Goal: Task Accomplishment & Management: Manage account settings

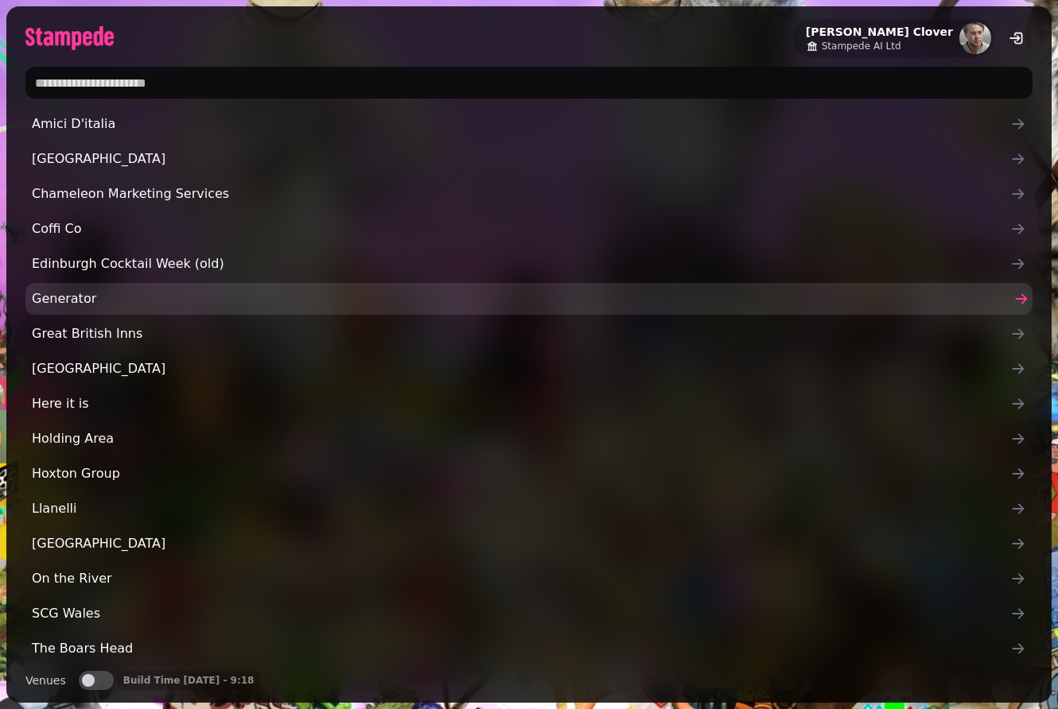
type input "*"
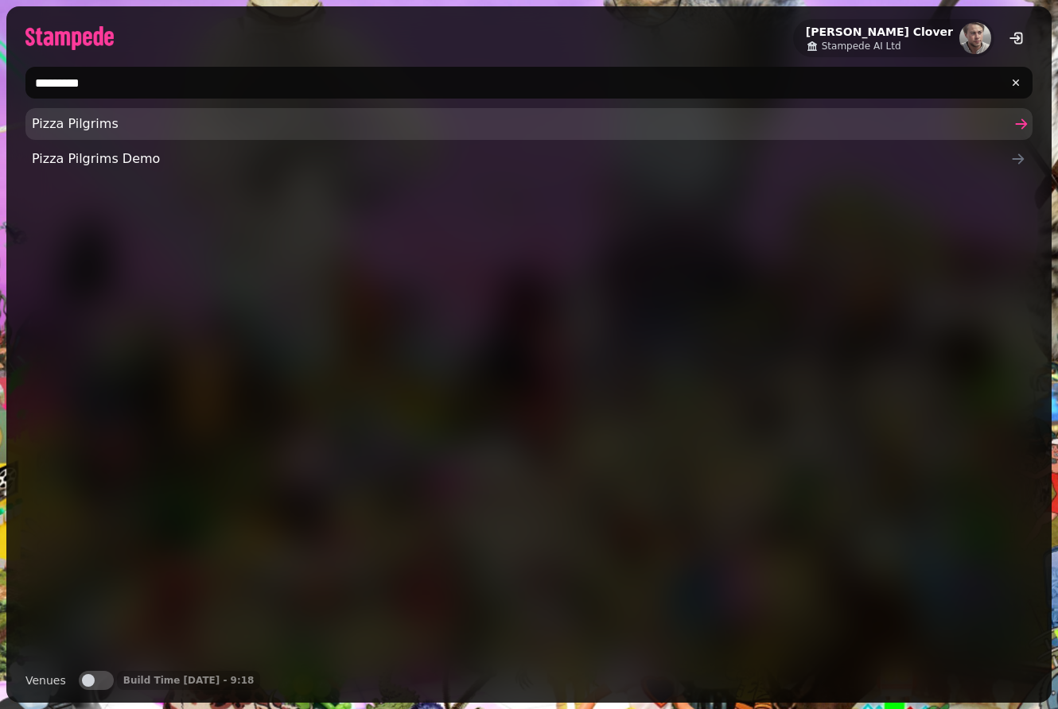
type input "*********"
click at [187, 133] on span "Pizza Pilgrims" at bounding box center [521, 124] width 978 height 19
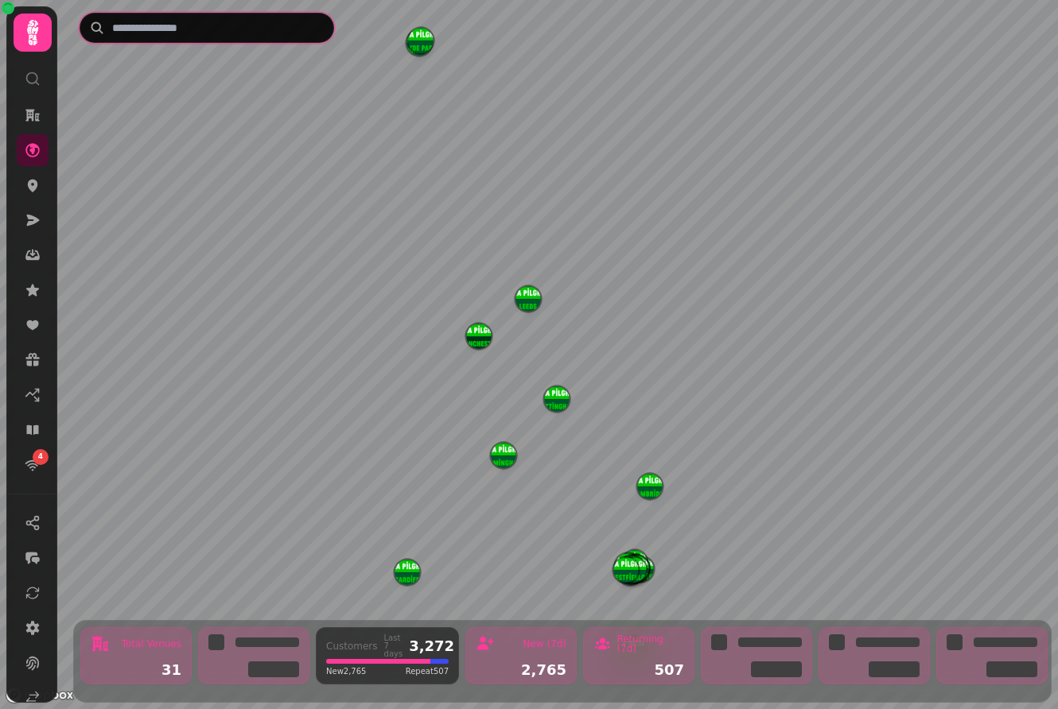
click at [191, 37] on input "text" at bounding box center [207, 28] width 255 height 30
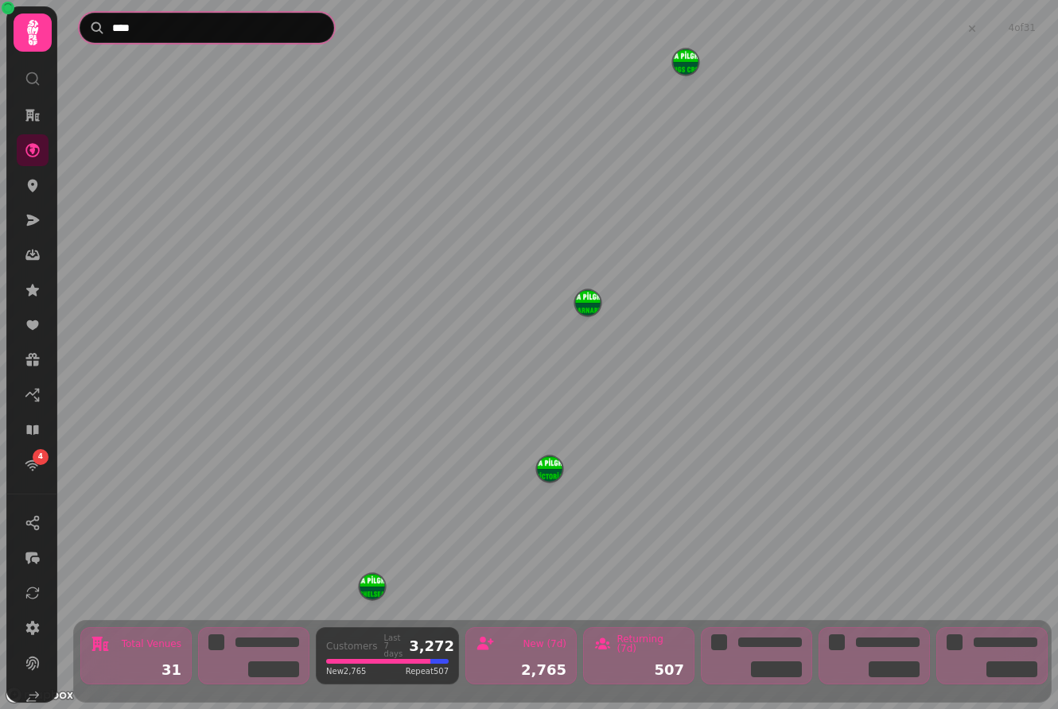
type input "*****"
click at [538, 350] on button "CARNABY" at bounding box center [528, 337] width 25 height 25
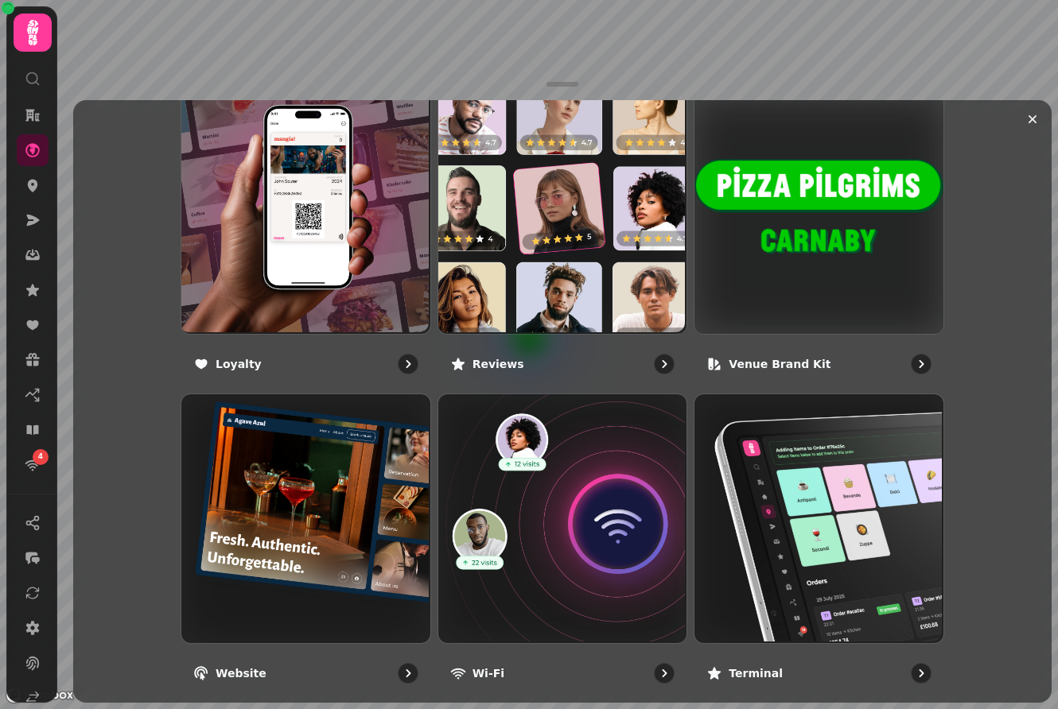
scroll to position [1051, 0]
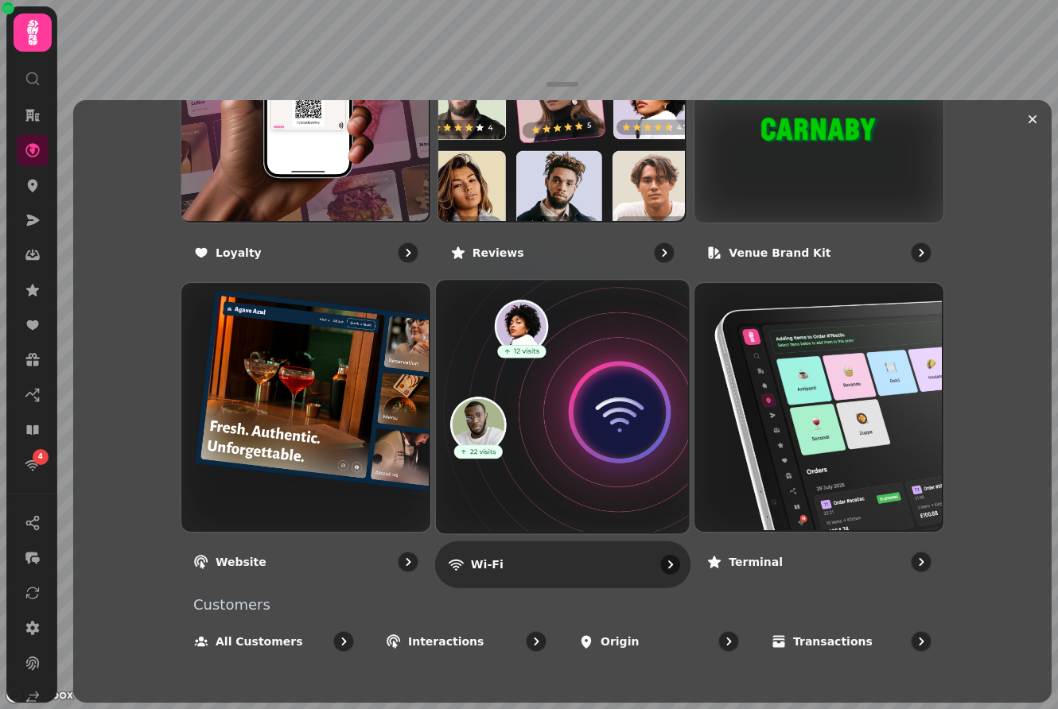
click at [563, 414] on img at bounding box center [560, 406] width 254 height 254
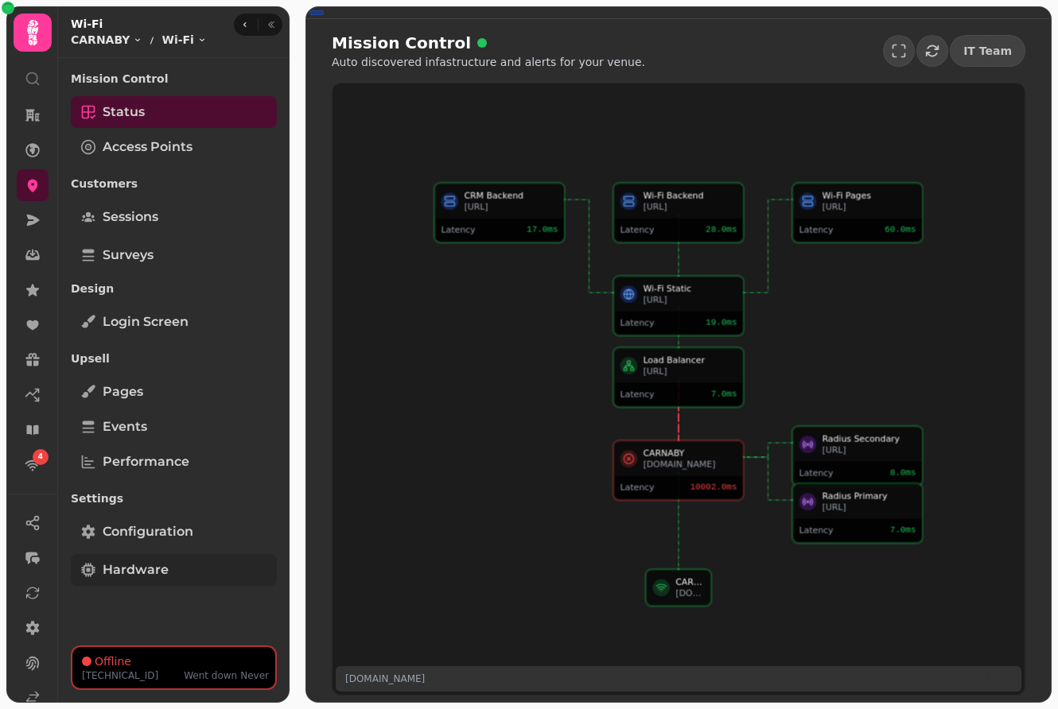
click at [165, 569] on span "Hardware" at bounding box center [136, 570] width 66 height 19
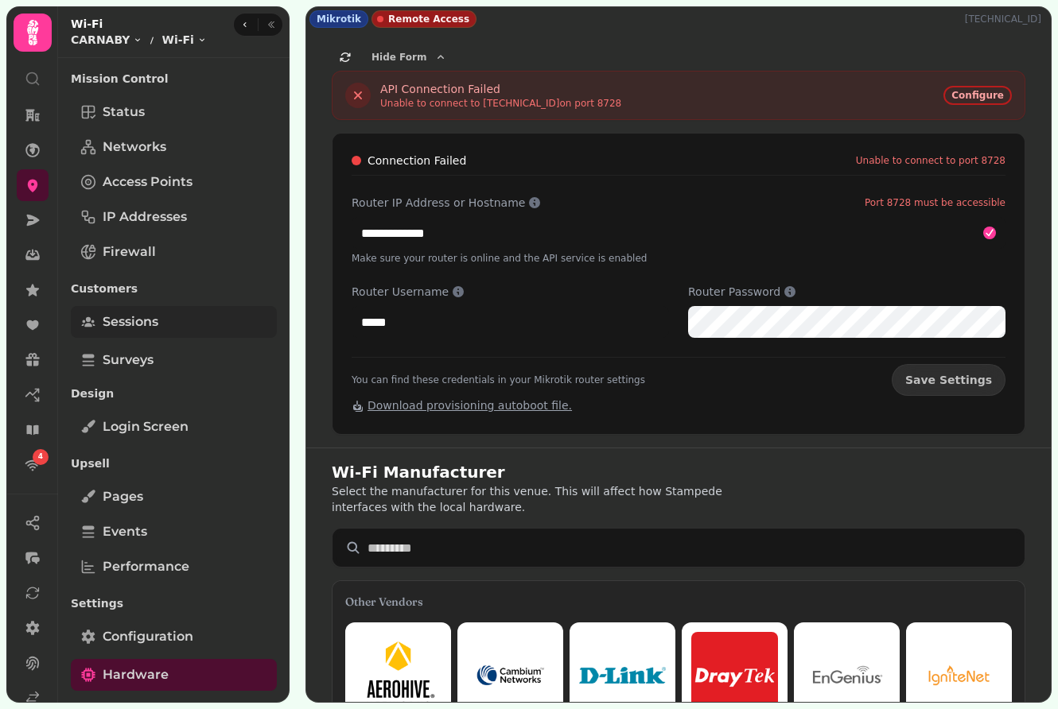
click at [115, 321] on span "Sessions" at bounding box center [131, 322] width 56 height 19
select select "**"
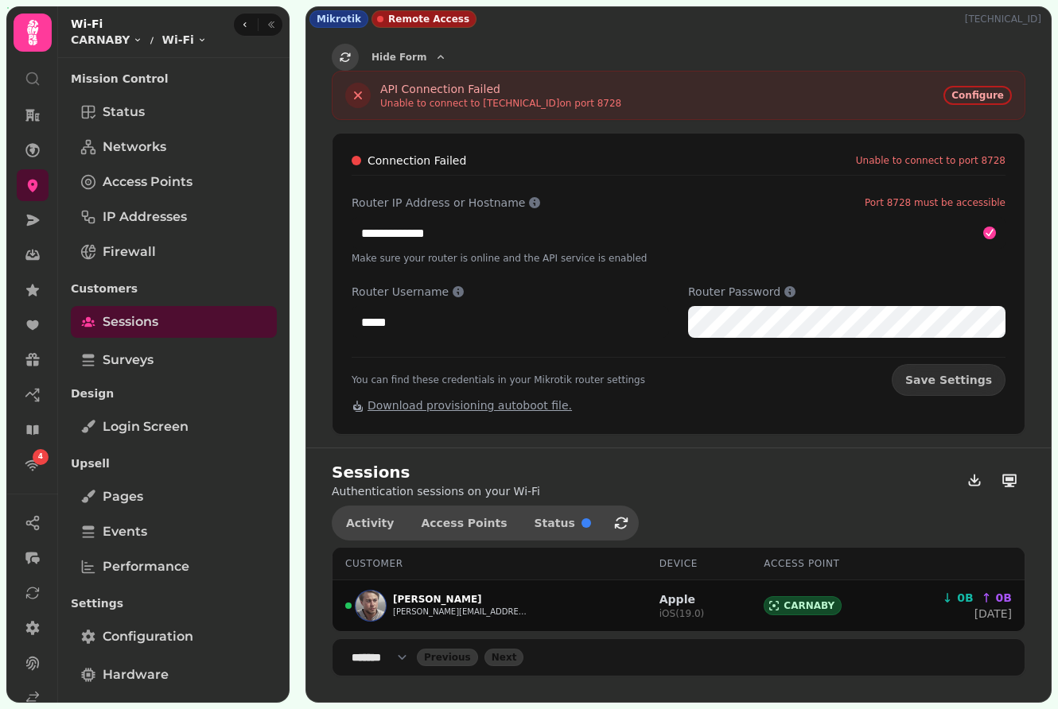
click at [348, 57] on icon "button" at bounding box center [345, 57] width 13 height 13
click at [613, 520] on icon "button" at bounding box center [621, 523] width 16 height 16
click at [606, 522] on button "button" at bounding box center [621, 523] width 32 height 32
click at [355, 523] on span "Activity" at bounding box center [370, 523] width 48 height 11
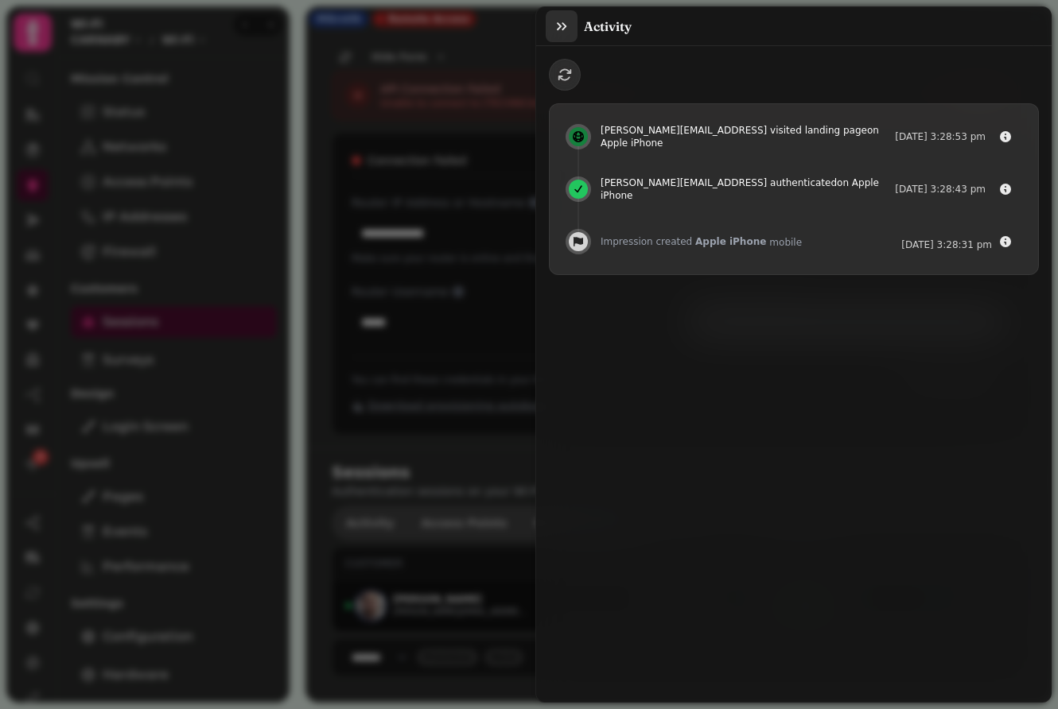
click at [554, 25] on icon "button" at bounding box center [562, 26] width 16 height 16
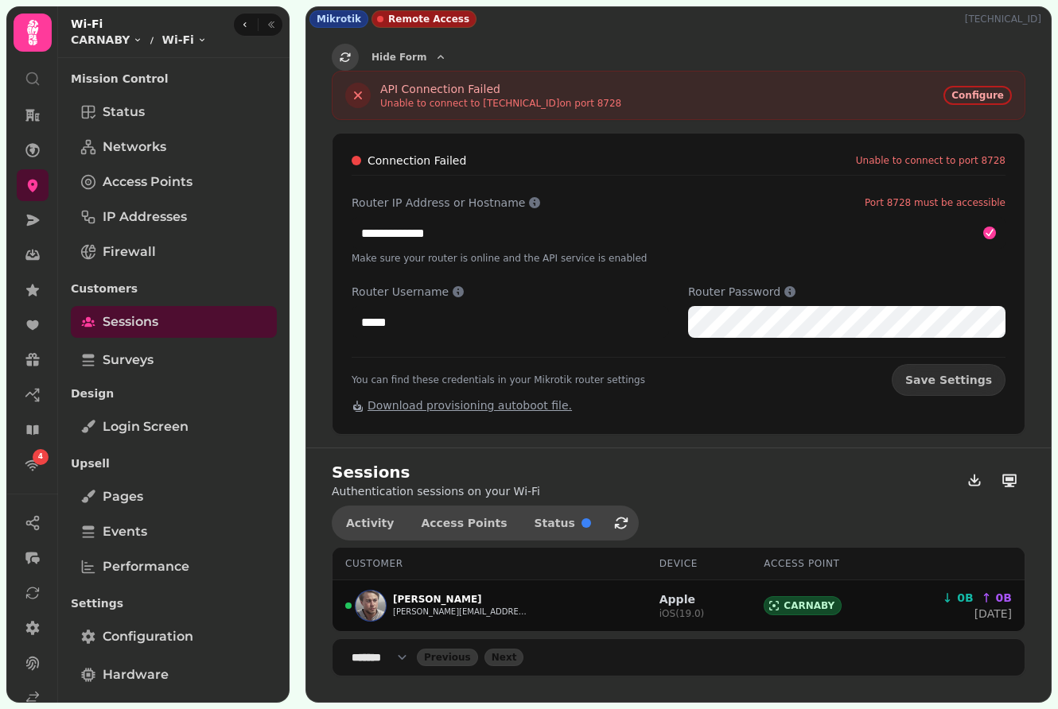
click at [342, 59] on icon "button" at bounding box center [345, 57] width 10 height 10
click at [403, 56] on span "Hide Form" at bounding box center [398, 57] width 55 height 10
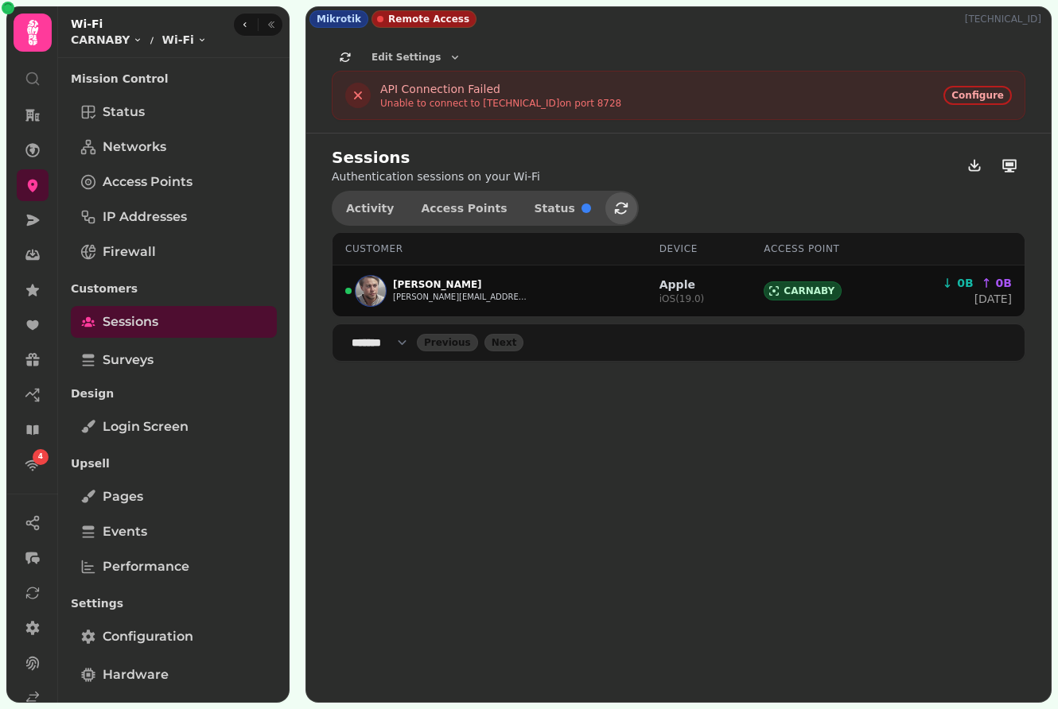
click at [613, 206] on icon "button" at bounding box center [621, 208] width 16 height 16
click at [613, 205] on icon "button" at bounding box center [621, 208] width 16 height 16
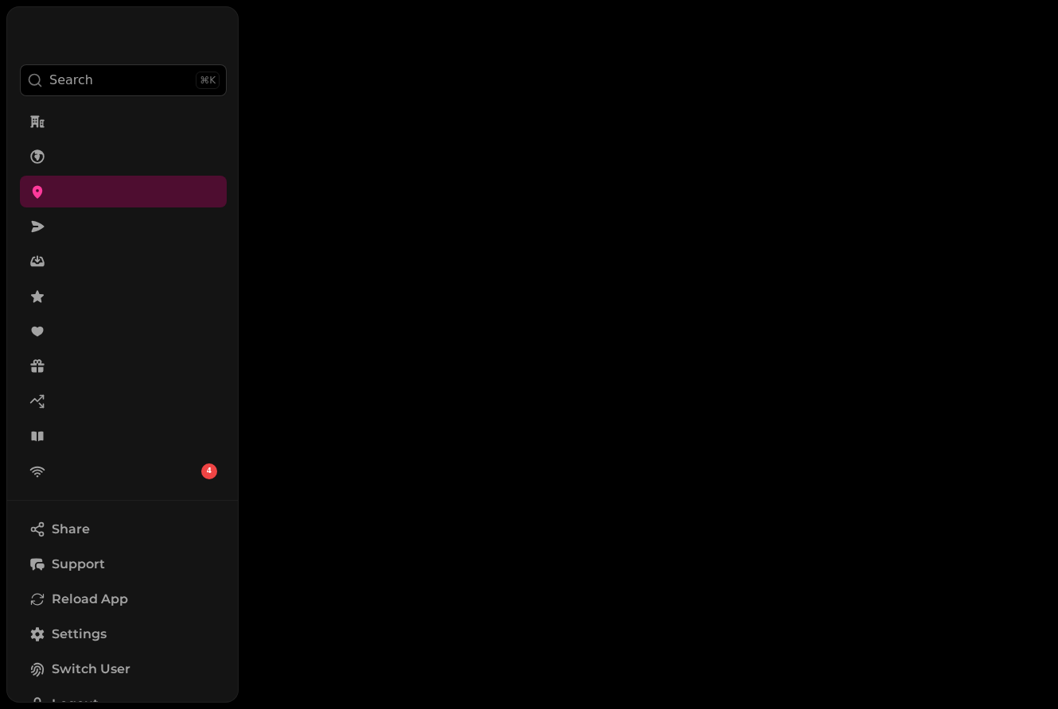
select select "**"
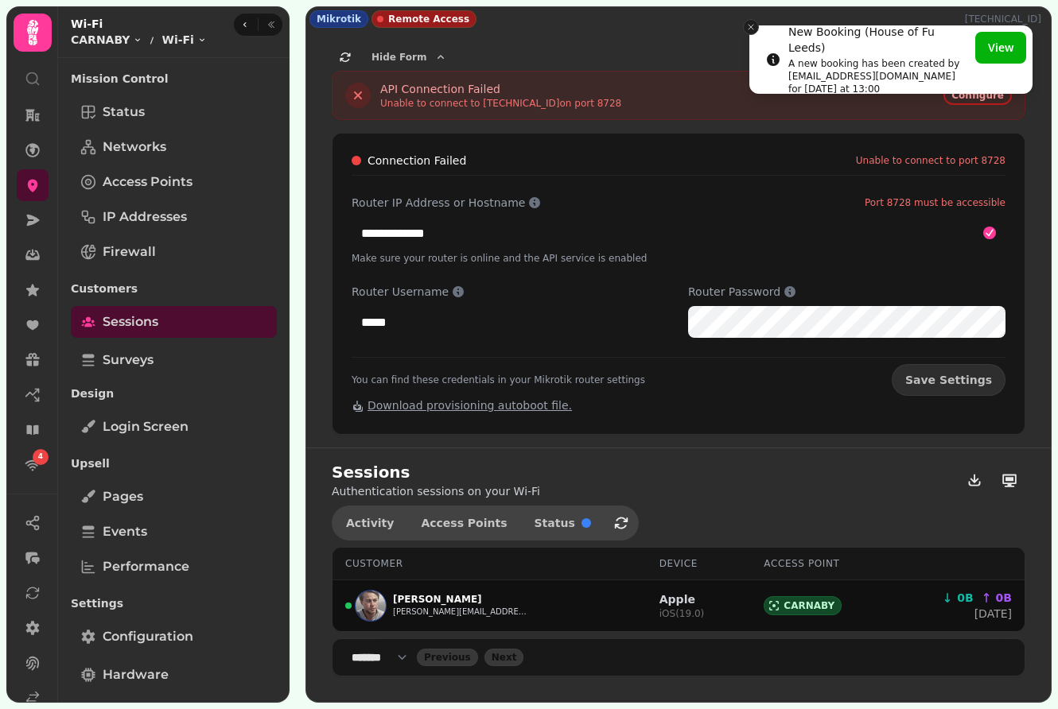
click at [752, 25] on icon "Close toast" at bounding box center [751, 27] width 10 height 10
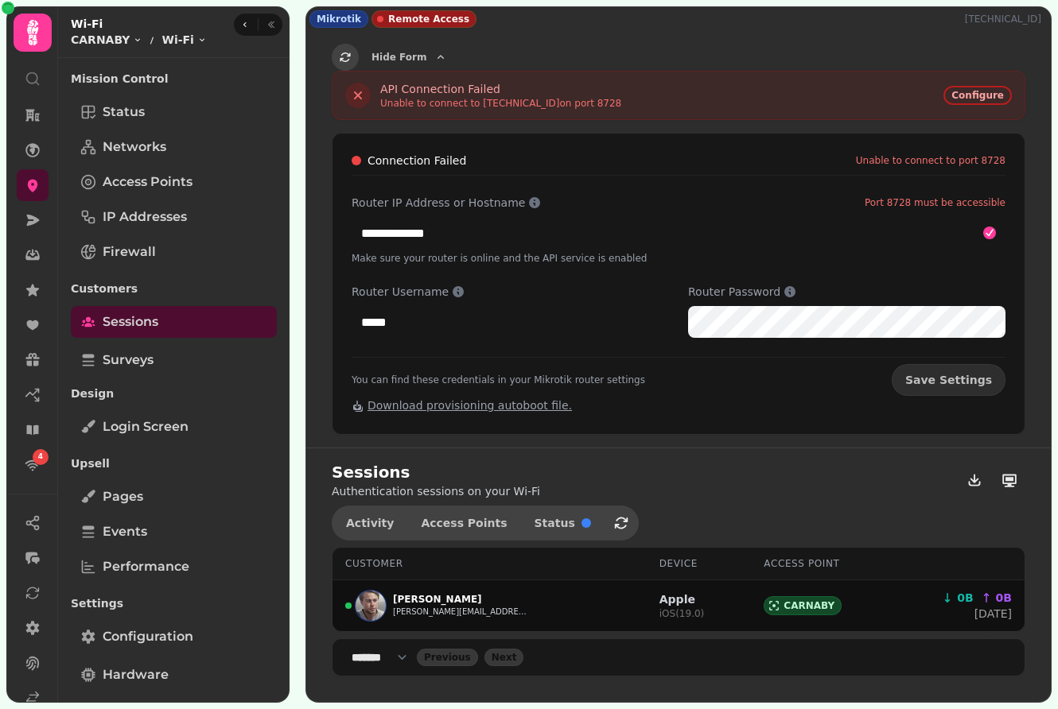
click at [335, 54] on button "button" at bounding box center [345, 57] width 27 height 27
click at [159, 126] on link "Status" at bounding box center [174, 112] width 206 height 32
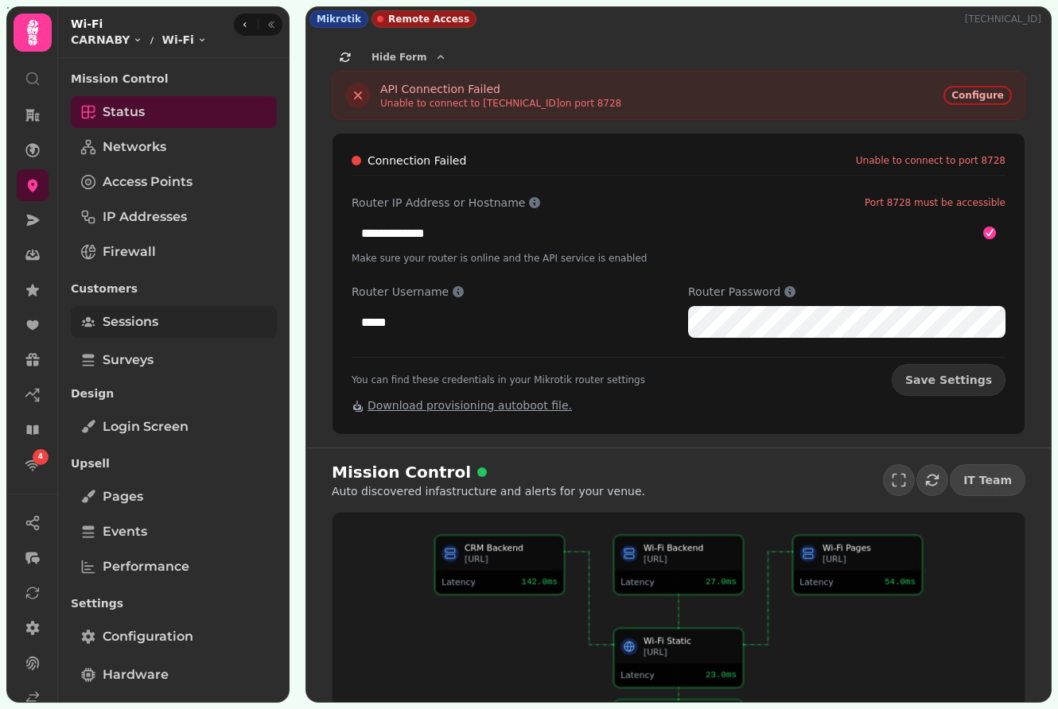
click at [161, 323] on link "Sessions" at bounding box center [174, 322] width 206 height 32
select select "**"
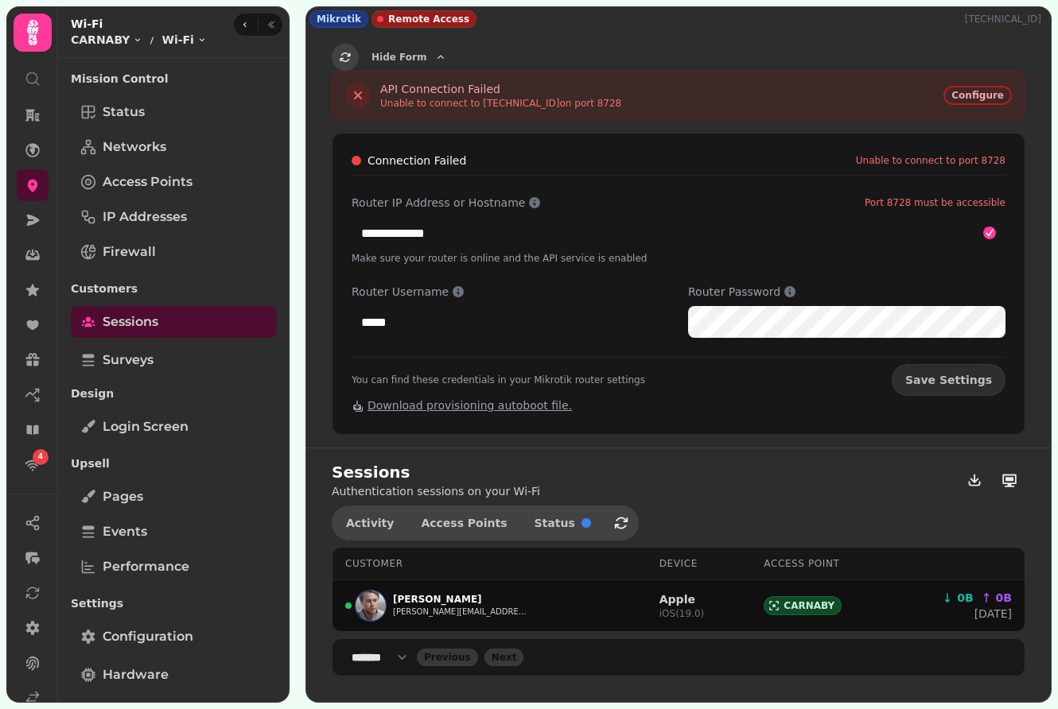
click at [340, 59] on icon "button" at bounding box center [345, 57] width 13 height 13
click at [951, 379] on span "Save Settings" at bounding box center [948, 380] width 87 height 11
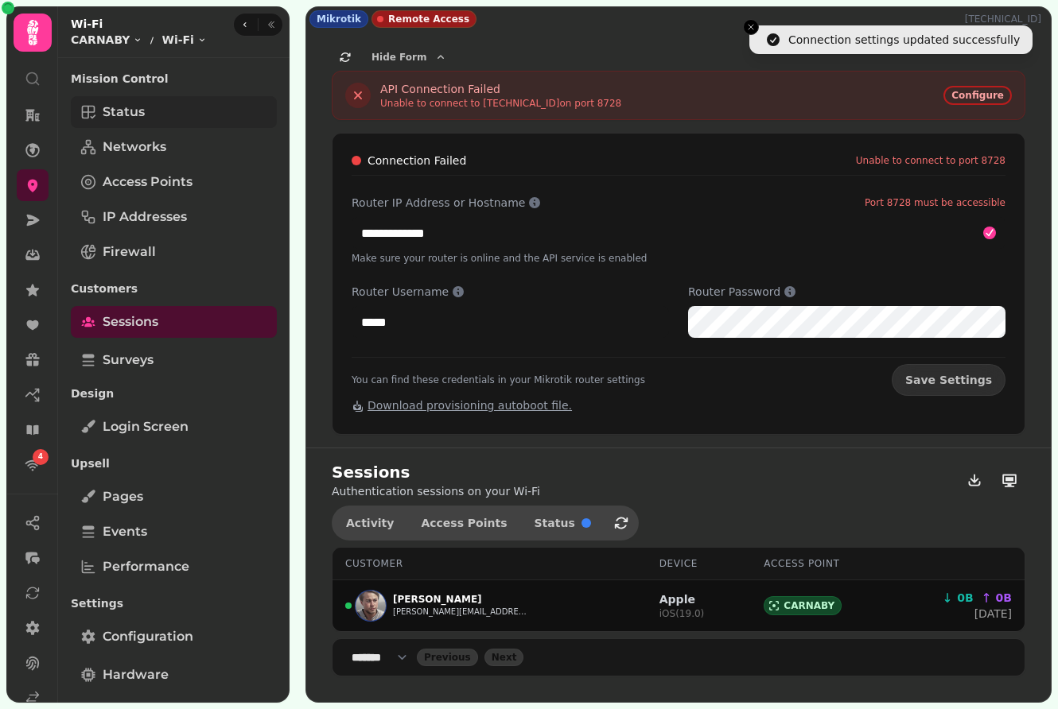
click at [198, 122] on link "Status" at bounding box center [174, 112] width 206 height 32
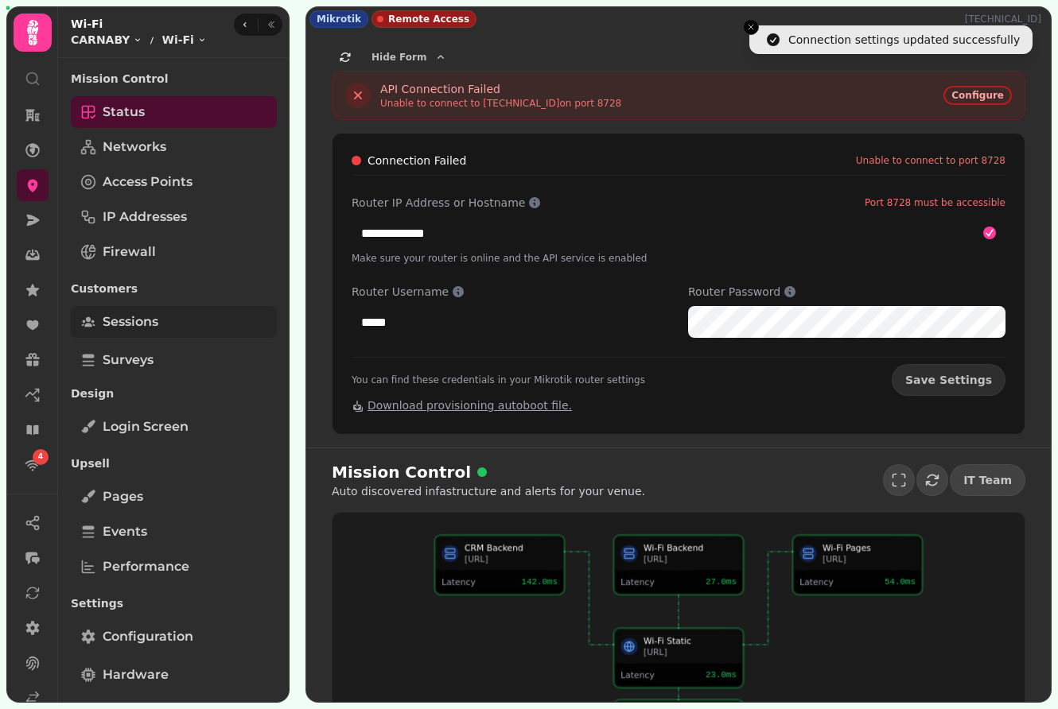
click at [160, 336] on link "Sessions" at bounding box center [174, 322] width 206 height 32
select select "**"
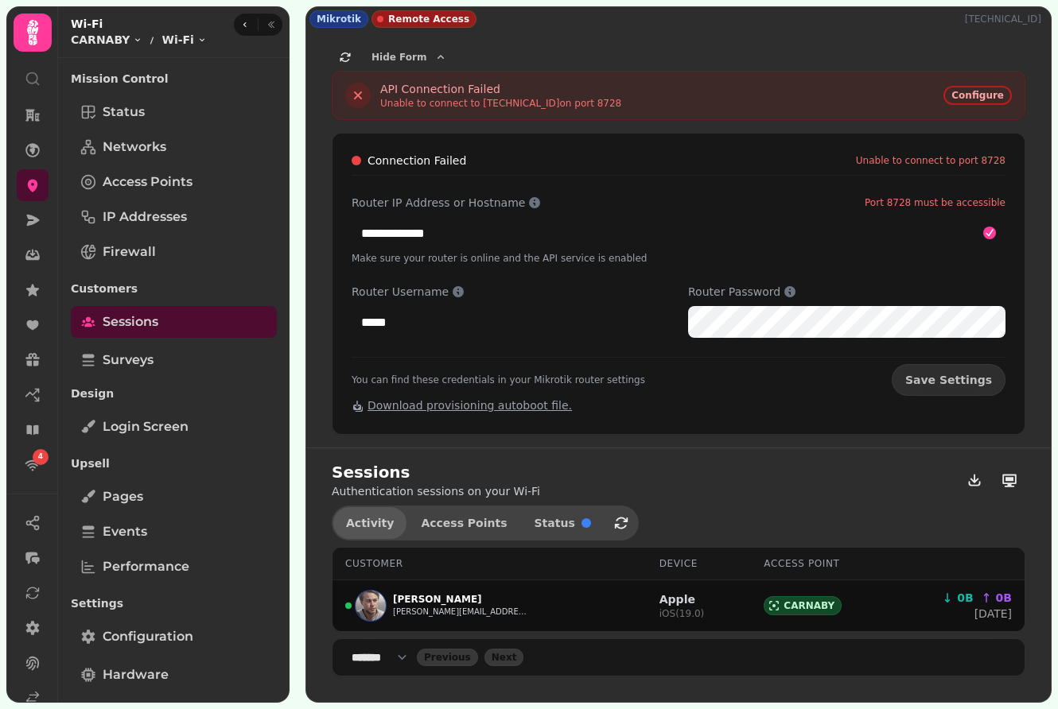
click at [383, 523] on span "Activity" at bounding box center [370, 523] width 48 height 11
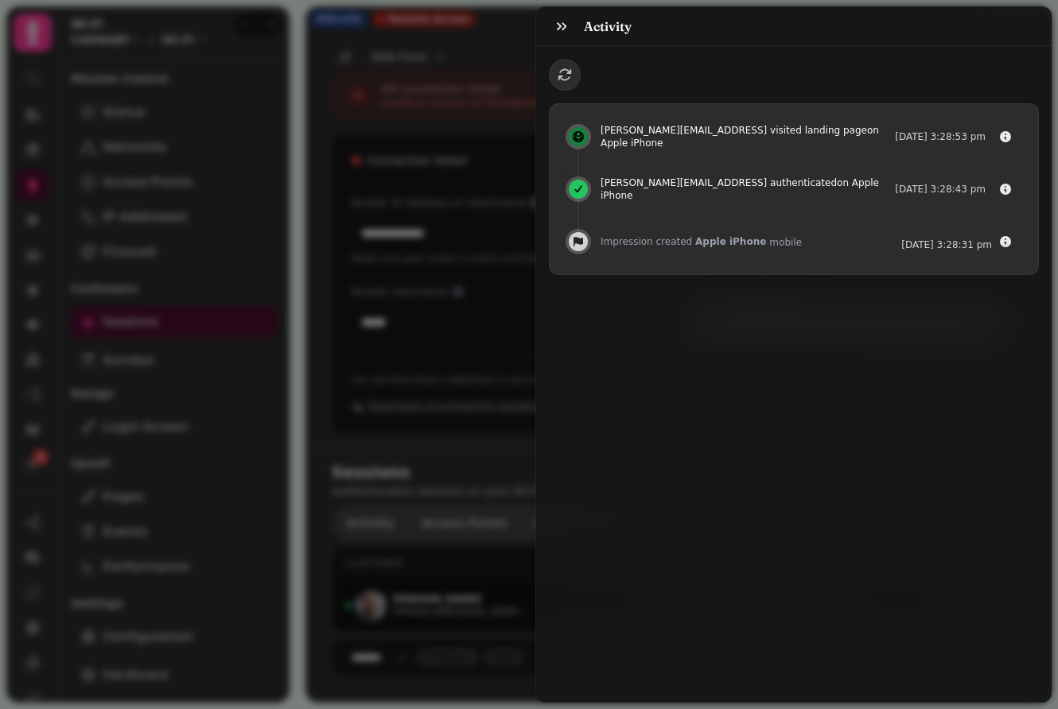
click at [390, 465] on div "Activity patrick@stampede.ai visited landing page on Apple iPhone 31 Jul @ 3:28…" at bounding box center [529, 367] width 1058 height 684
